Goal: Check status

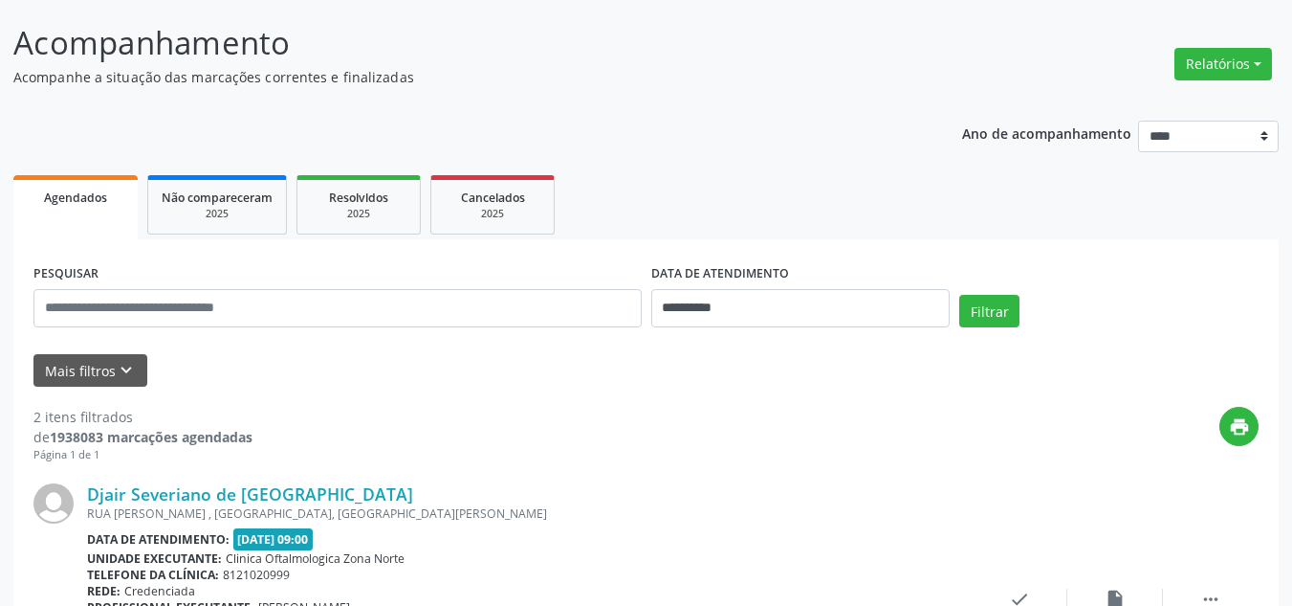
scroll to position [287, 0]
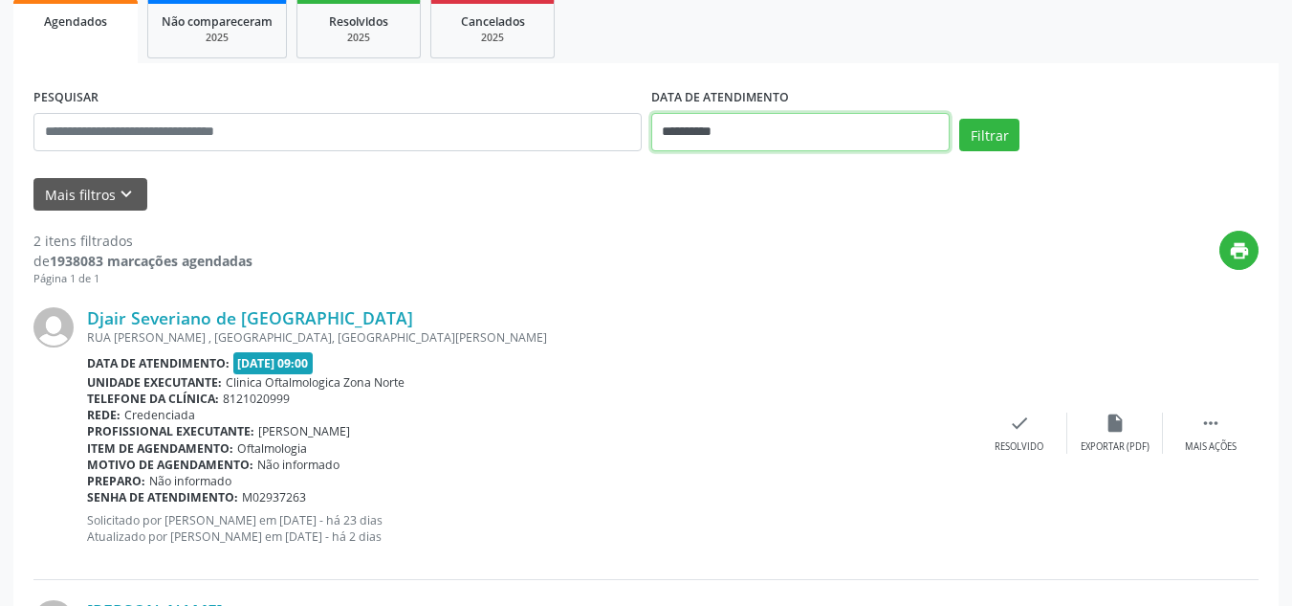
click at [693, 126] on input "**********" at bounding box center [800, 132] width 299 height 38
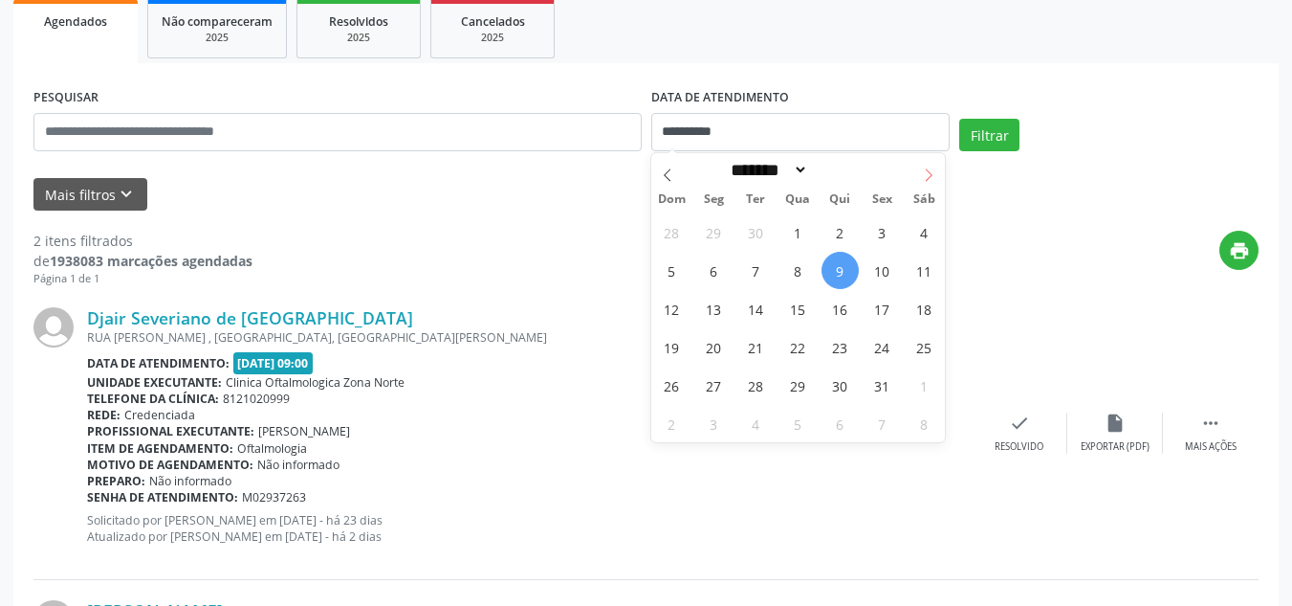
click at [918, 180] on span at bounding box center [929, 169] width 33 height 33
select select "**"
click at [911, 234] on span "1" at bounding box center [924, 231] width 37 height 37
type input "**********"
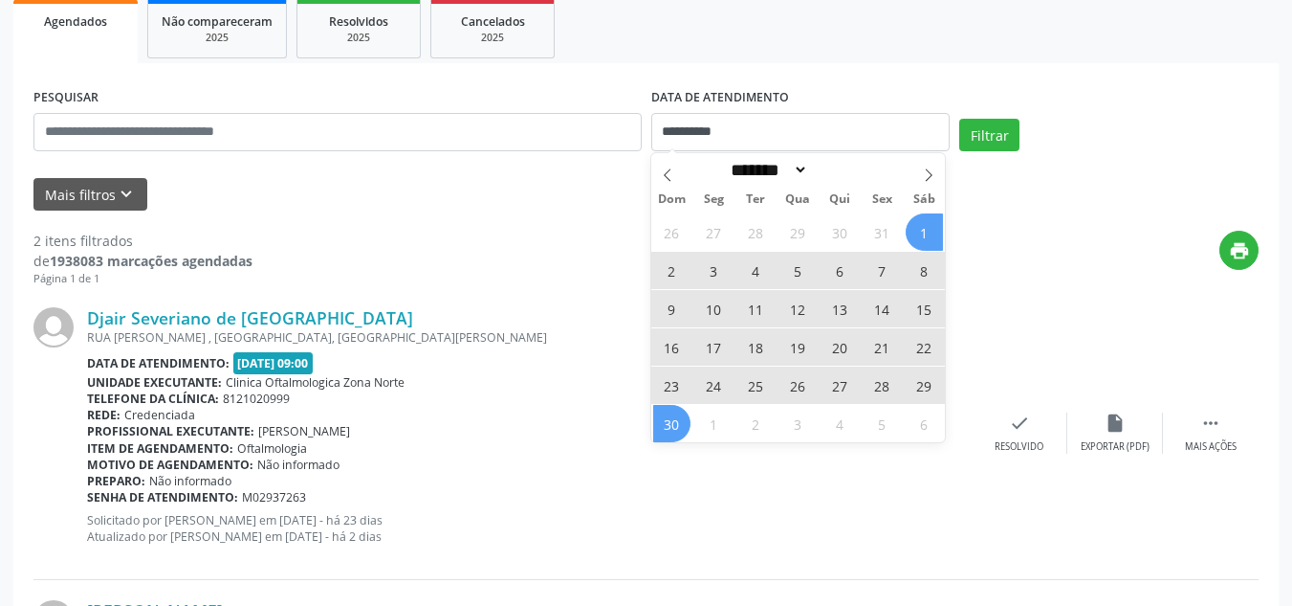
click at [678, 422] on span "30" at bounding box center [671, 423] width 37 height 37
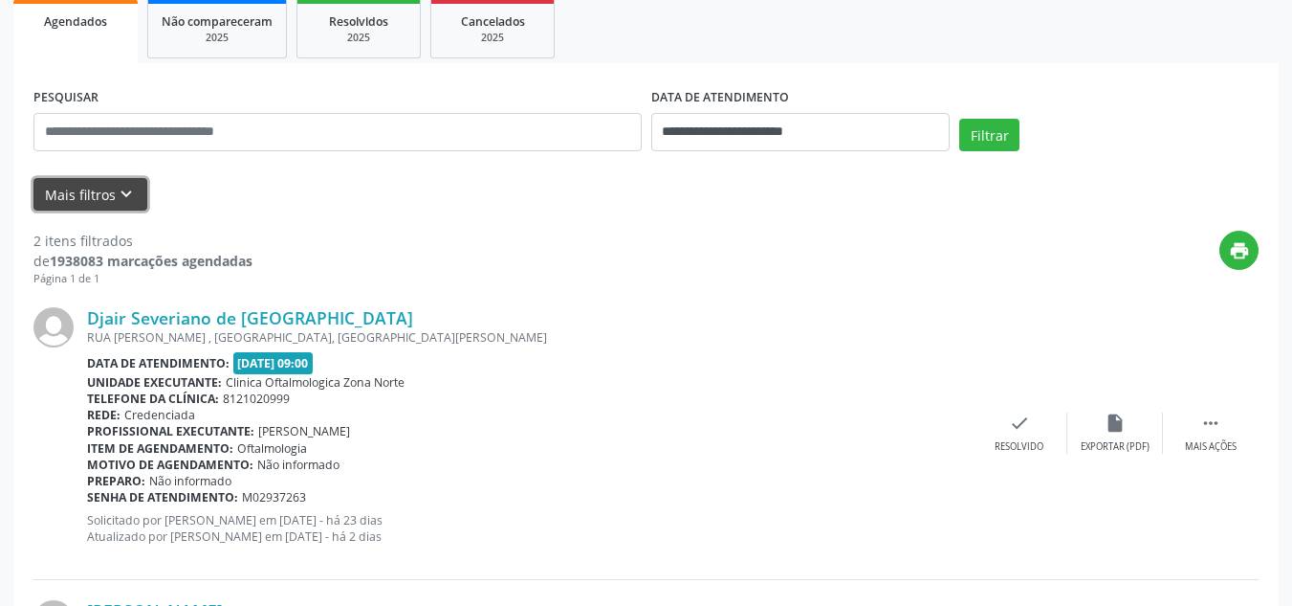
click at [92, 193] on button "Mais filtros keyboard_arrow_down" at bounding box center [90, 194] width 114 height 33
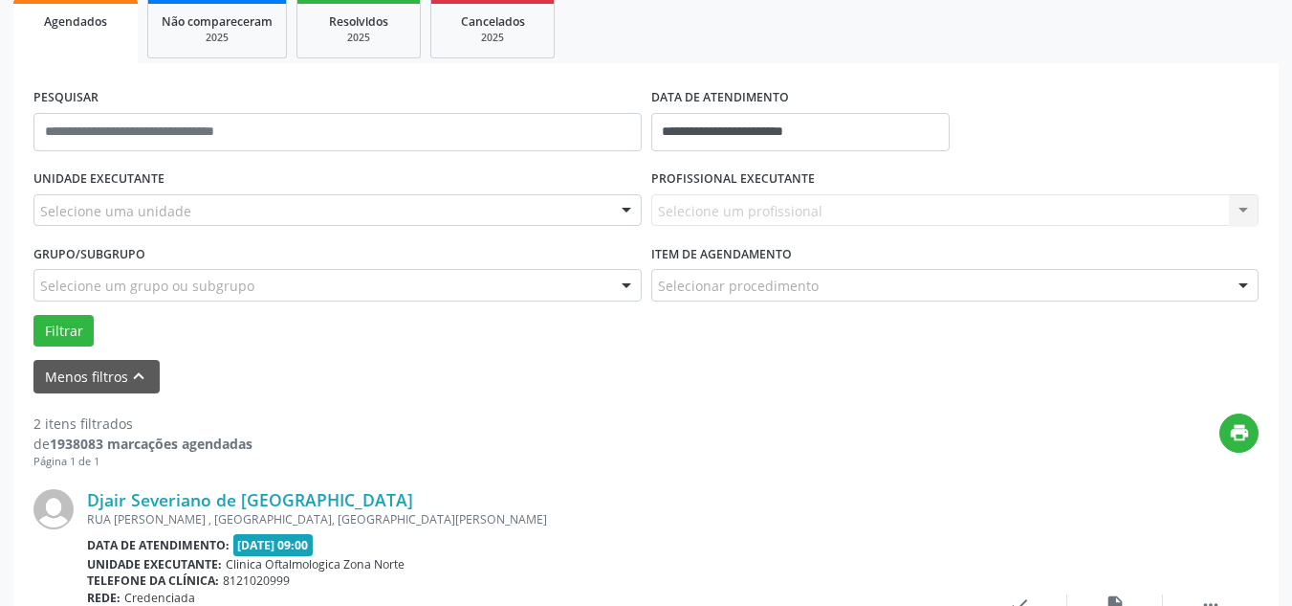
click at [330, 229] on div "UNIDADE EXECUTANTE Selecione uma unidade Todos as unidades Clinica Oftalmologic…" at bounding box center [338, 202] width 618 height 75
click at [338, 213] on div "Selecione uma unidade" at bounding box center [337, 210] width 608 height 33
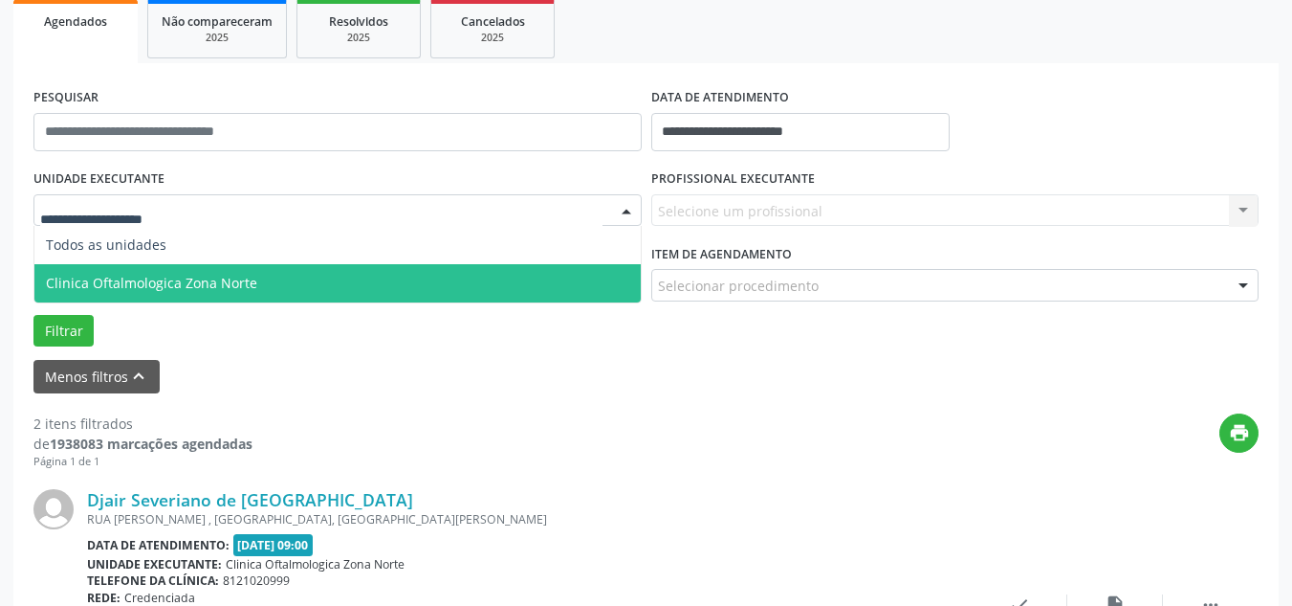
click at [234, 268] on span "Clinica Oftalmologica Zona Norte" at bounding box center [337, 283] width 606 height 38
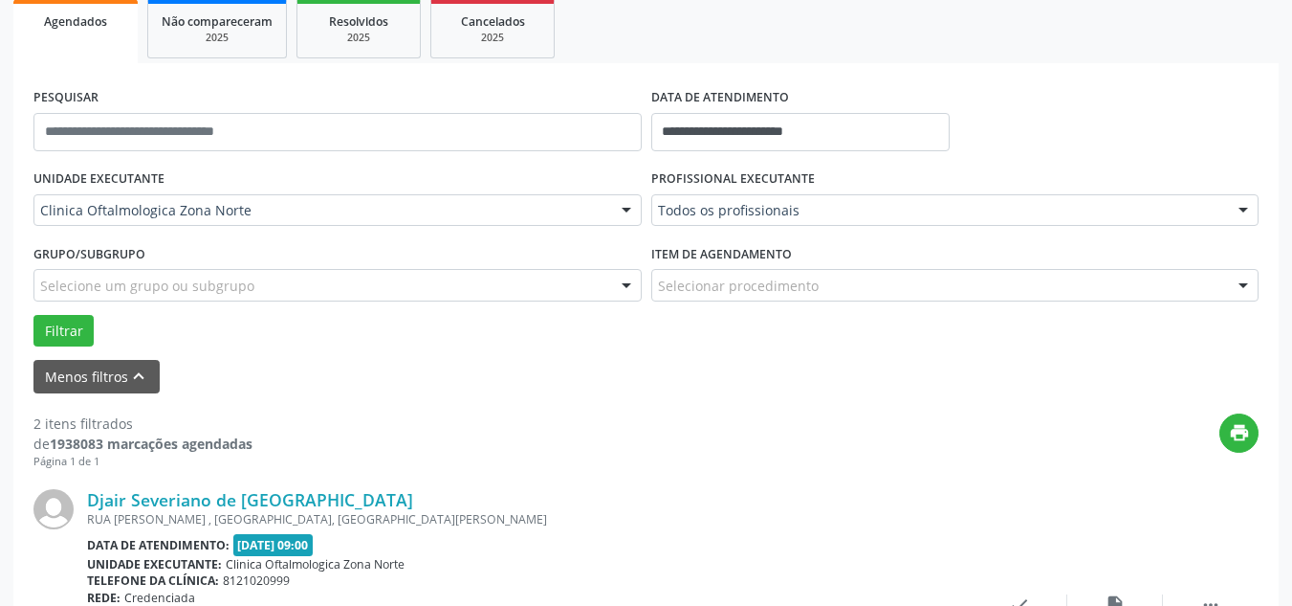
click at [715, 213] on div "Todos os profissionais Todos os profissionais Alexandre Paashaus da Costa Pinto…" at bounding box center [955, 210] width 608 height 33
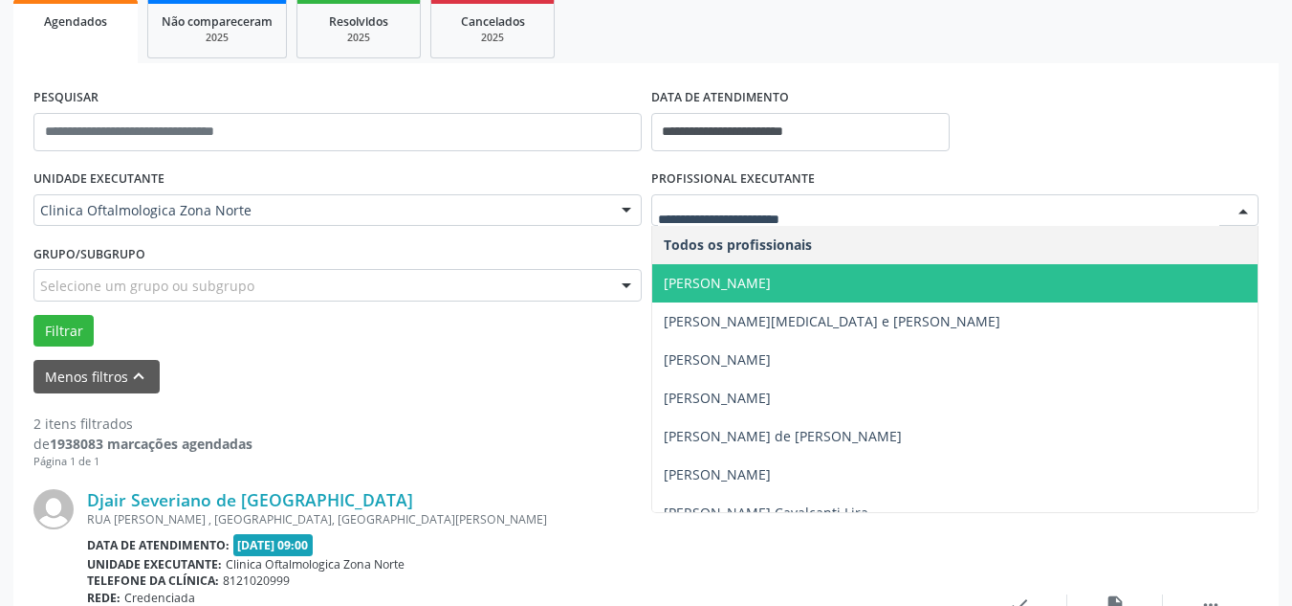
click at [757, 287] on span "Alexandre Paashaus da Costa Pinto" at bounding box center [717, 283] width 107 height 18
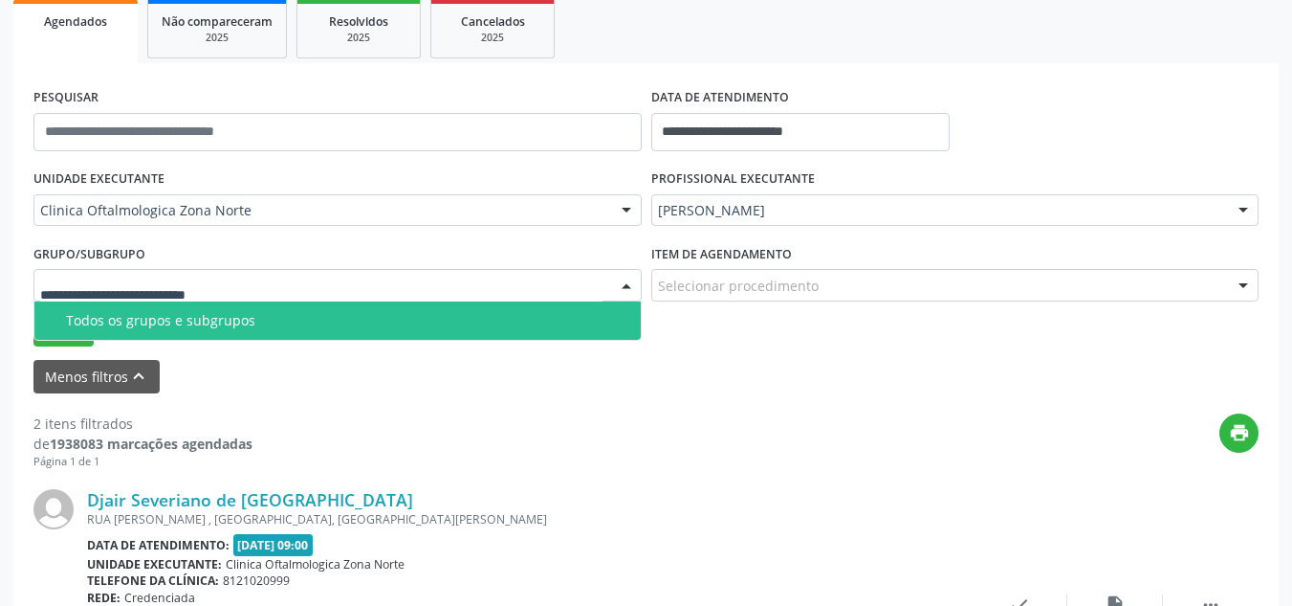
click at [188, 331] on span "Todos os grupos e subgrupos" at bounding box center [337, 320] width 606 height 38
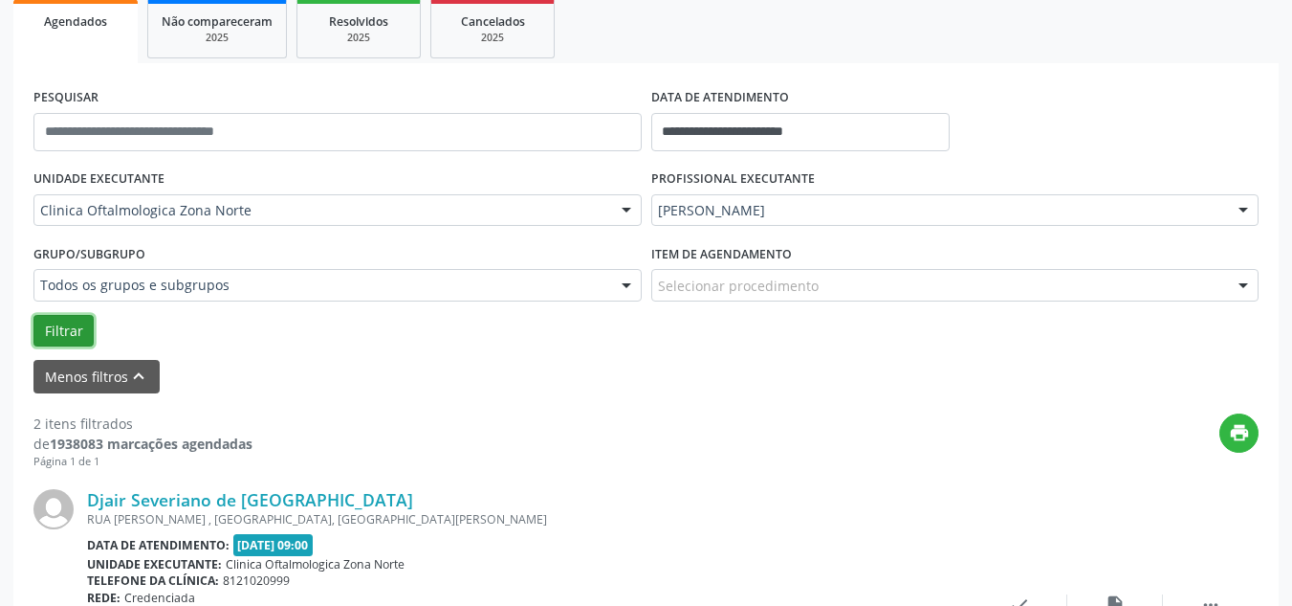
click at [90, 328] on button "Filtrar" at bounding box center [63, 331] width 60 height 33
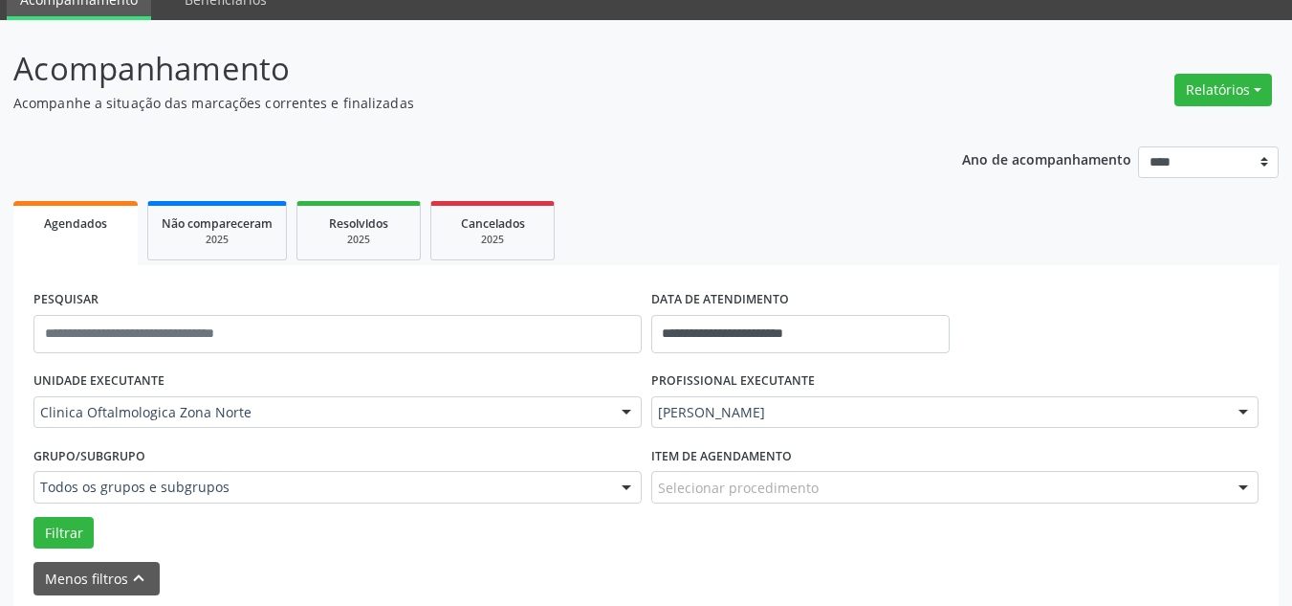
scroll to position [168, 0]
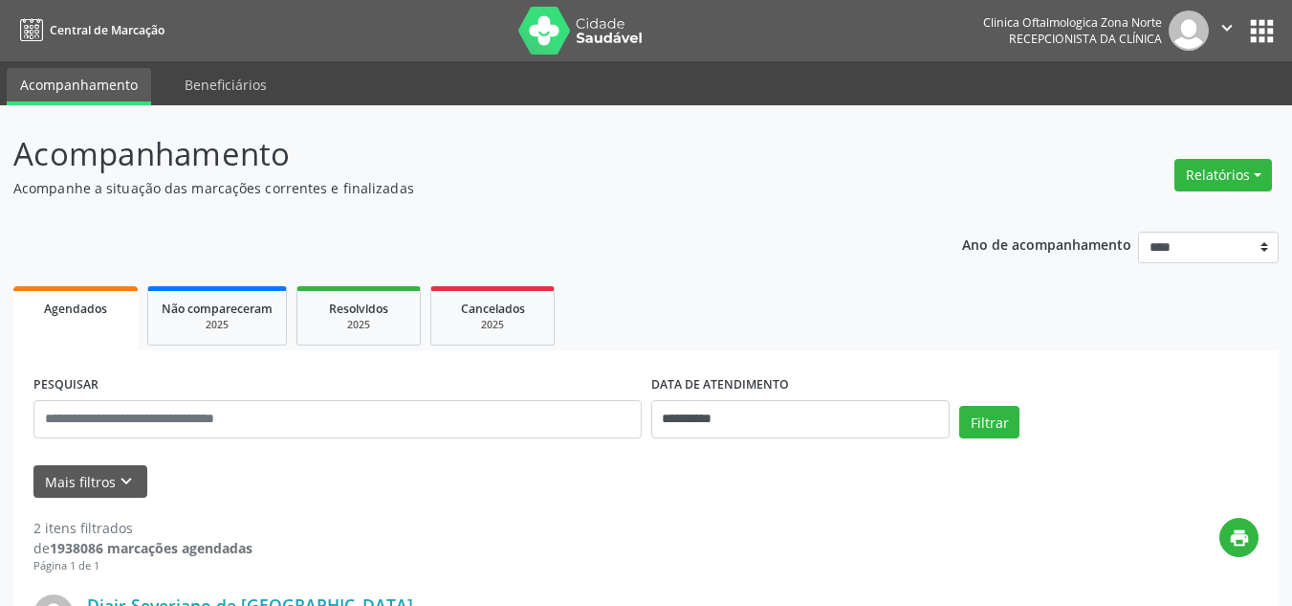
click at [1240, 18] on button "" at bounding box center [1227, 31] width 36 height 40
click at [1156, 106] on link "Sair" at bounding box center [1179, 116] width 132 height 27
